Goal: Find specific page/section

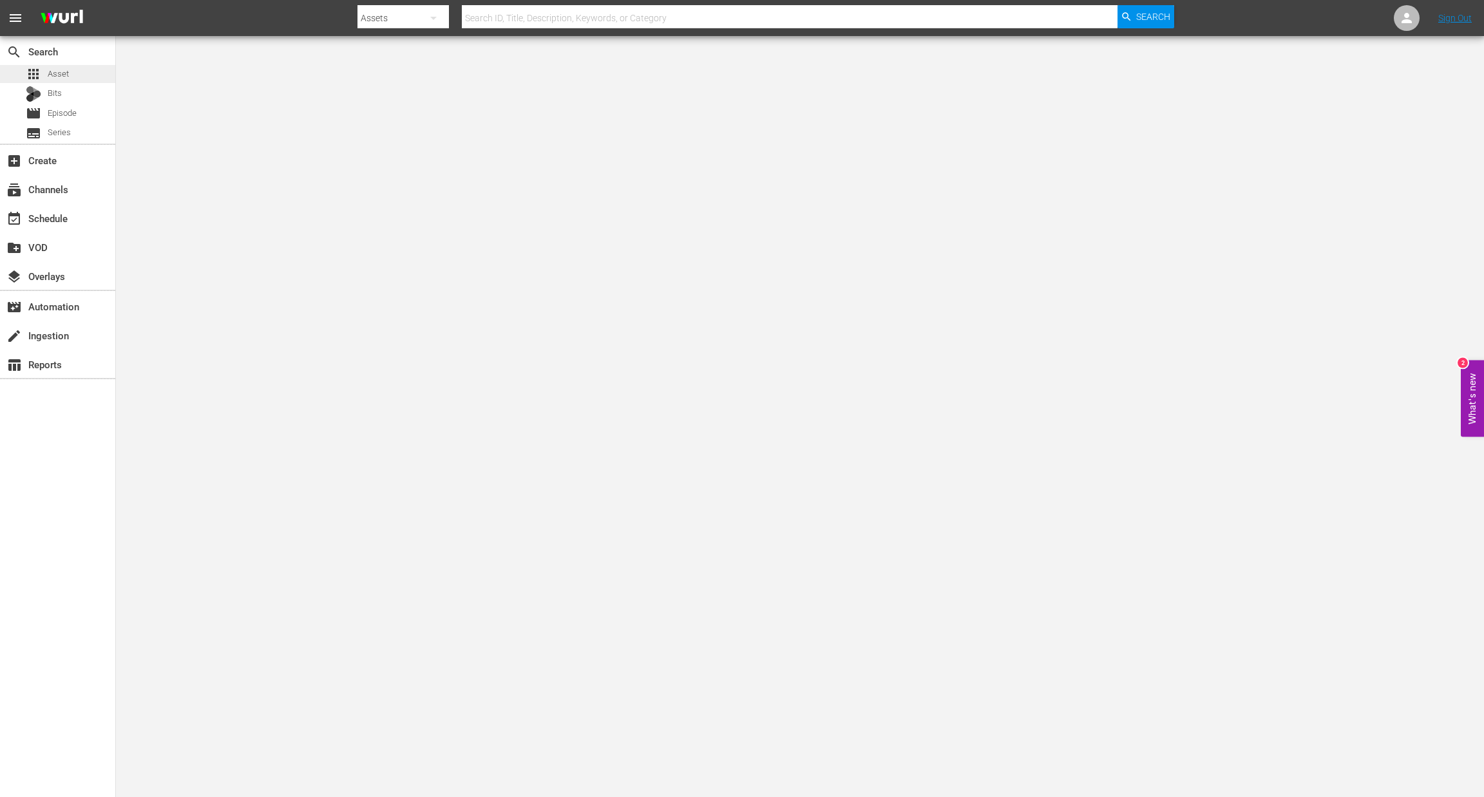
click at [60, 74] on span "Asset" at bounding box center [58, 74] width 21 height 13
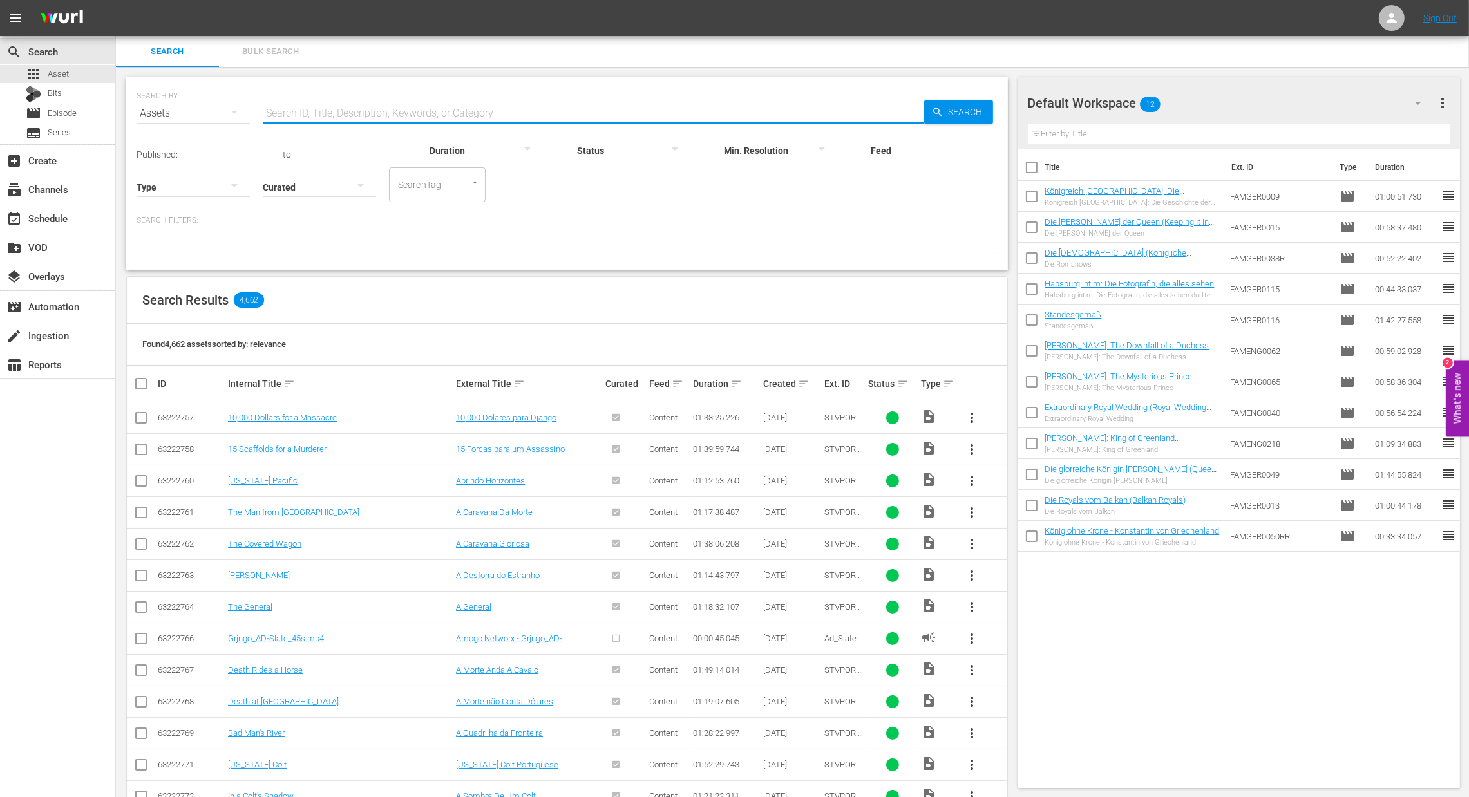
click at [296, 110] on input "text" at bounding box center [593, 113] width 661 height 31
type input "fameng"
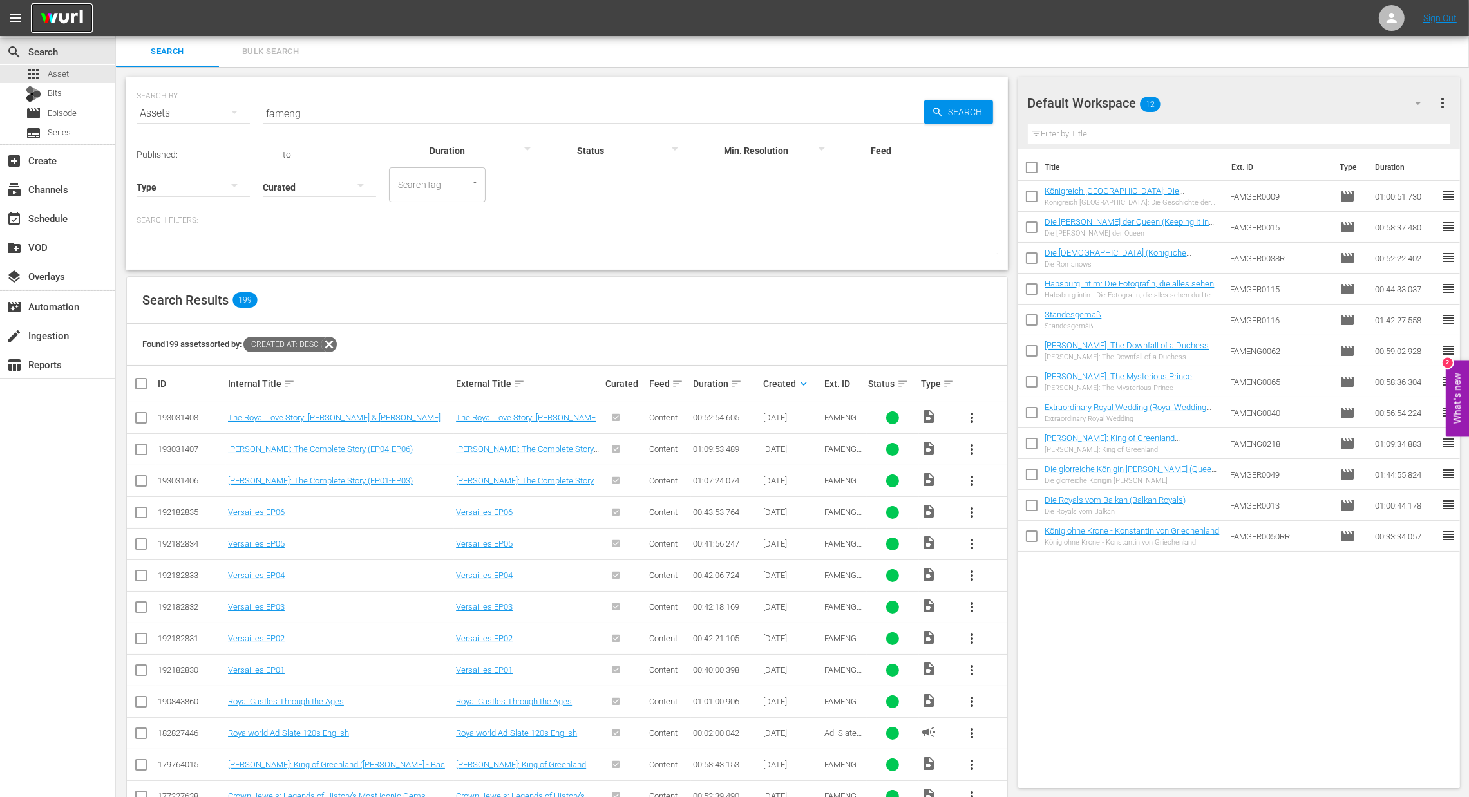
drag, startPoint x: 68, startPoint y: 13, endPoint x: 61, endPoint y: 14, distance: 7.1
click at [68, 13] on img at bounding box center [62, 18] width 62 height 30
